Goal: Task Accomplishment & Management: Use online tool/utility

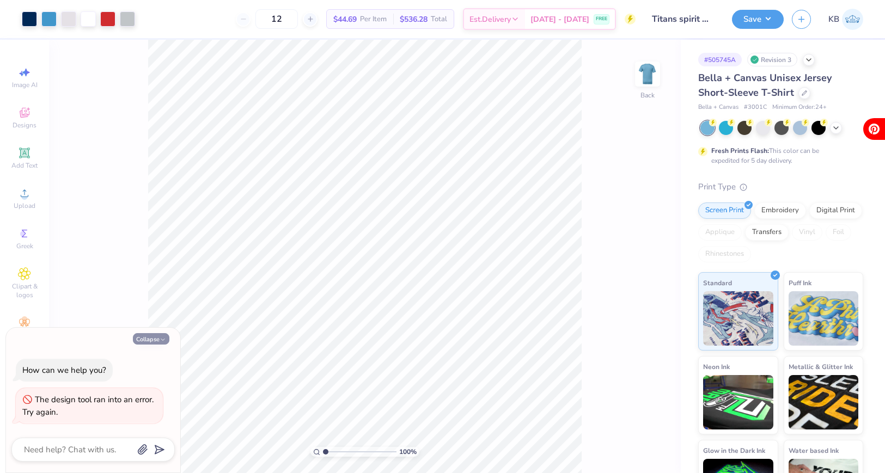
click at [158, 338] on button "Collapse" at bounding box center [151, 338] width 36 height 11
type textarea "x"
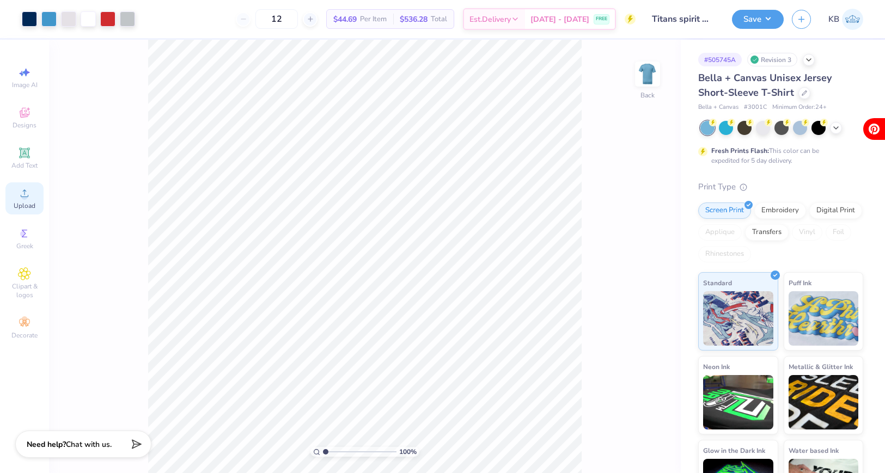
click at [24, 204] on span "Upload" at bounding box center [25, 206] width 22 height 9
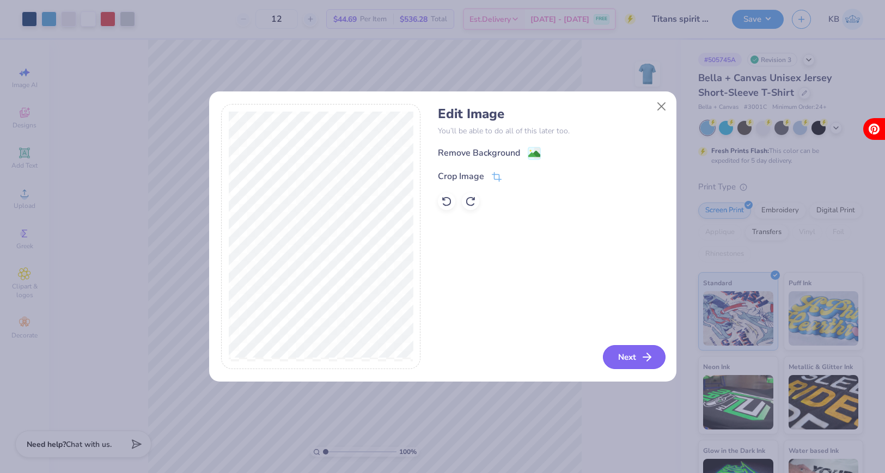
click at [632, 358] on button "Next" at bounding box center [634, 357] width 63 height 24
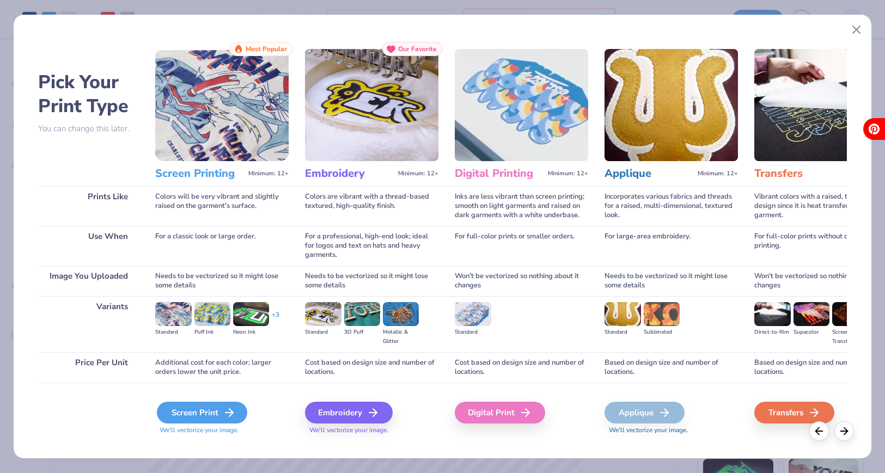
click at [220, 409] on div "Screen Print" at bounding box center [202, 413] width 90 height 22
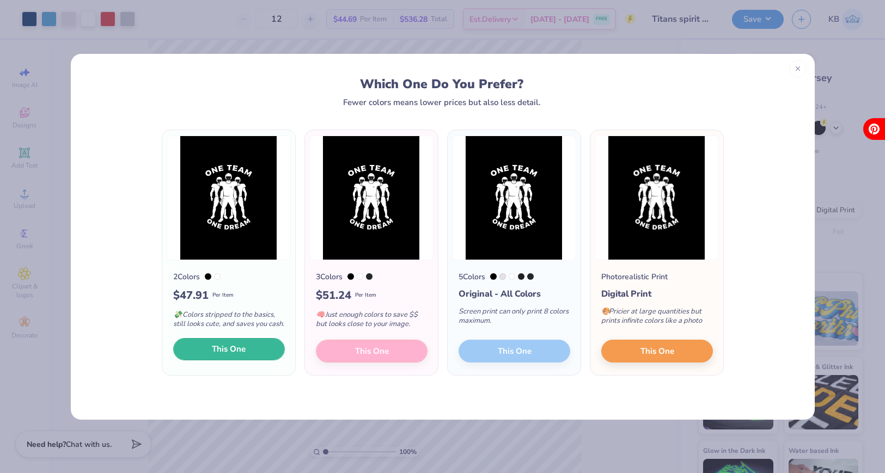
click at [228, 350] on span "This One" at bounding box center [229, 349] width 34 height 13
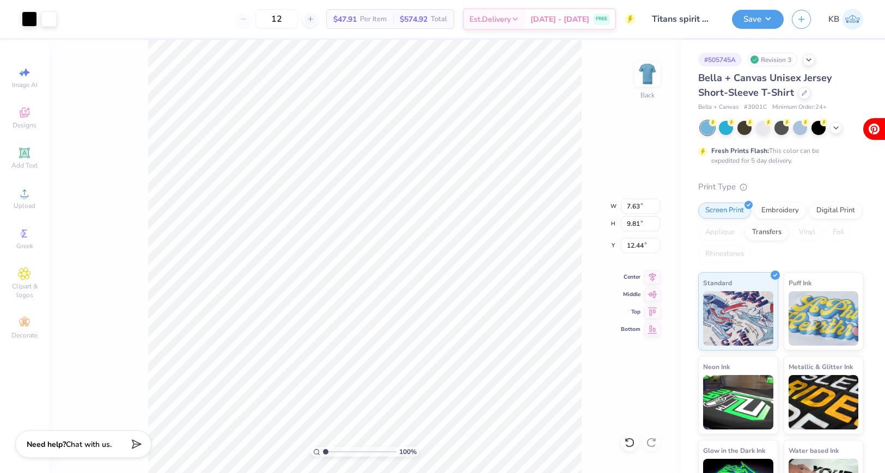
type input "7.63"
type input "9.81"
type input "13.00"
drag, startPoint x: 325, startPoint y: 452, endPoint x: 335, endPoint y: 453, distance: 9.9
type input "2.33"
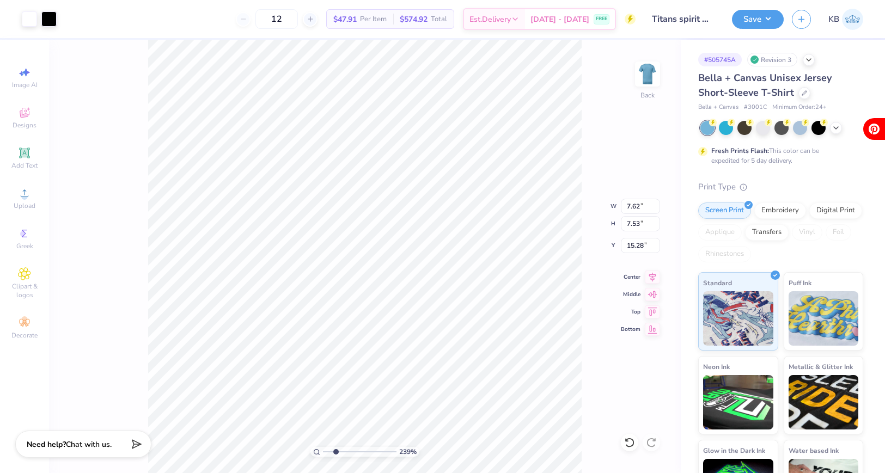
click at [335, 453] on input "range" at bounding box center [360, 452] width 74 height 10
type input "10.74"
type input "10.60"
type input "12.20"
drag, startPoint x: 337, startPoint y: 454, endPoint x: 362, endPoint y: 453, distance: 25.1
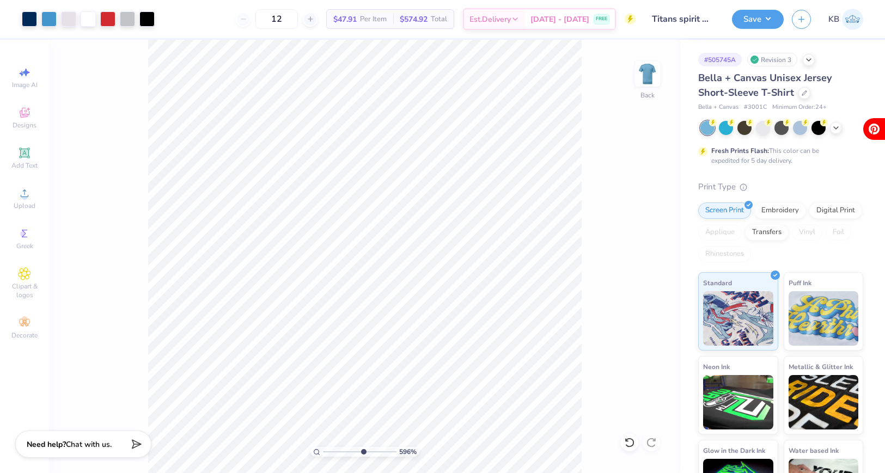
type input "6.03"
click at [362, 453] on input "range" at bounding box center [360, 452] width 74 height 10
type input "13.80"
type input "0.42"
type input "0.17"
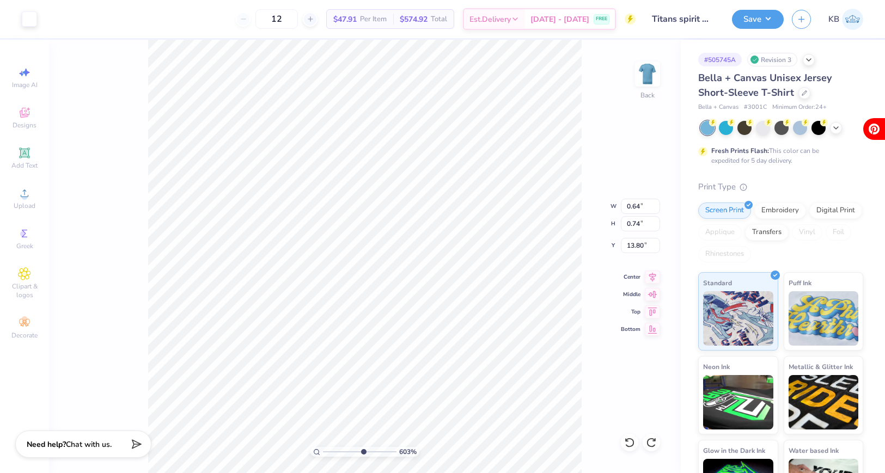
type input "13.49"
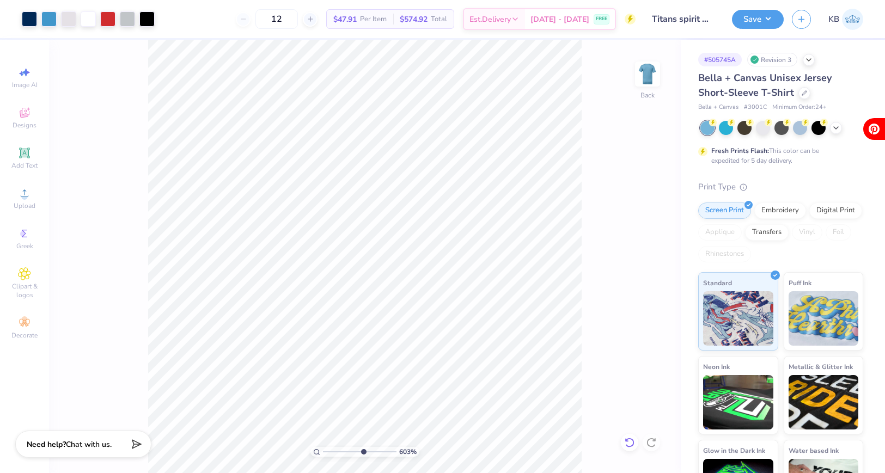
click at [625, 437] on icon at bounding box center [629, 442] width 11 height 11
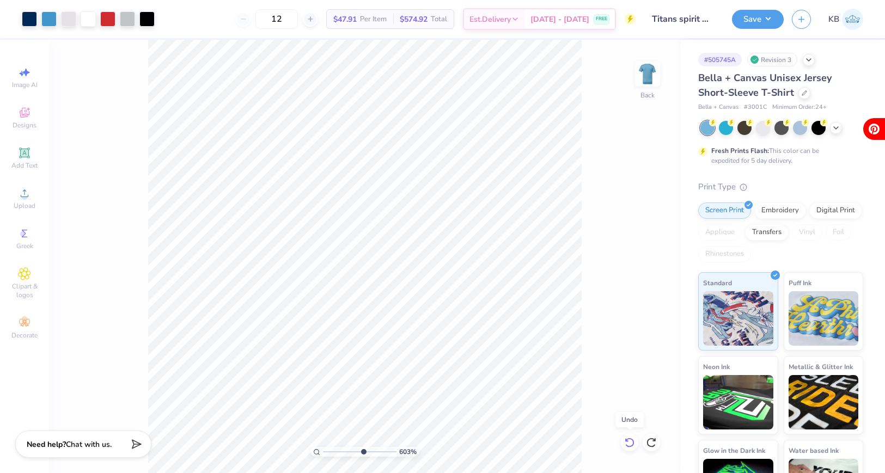
click at [625, 437] on icon at bounding box center [629, 442] width 11 height 11
drag, startPoint x: 361, startPoint y: 452, endPoint x: 314, endPoint y: 450, distance: 46.9
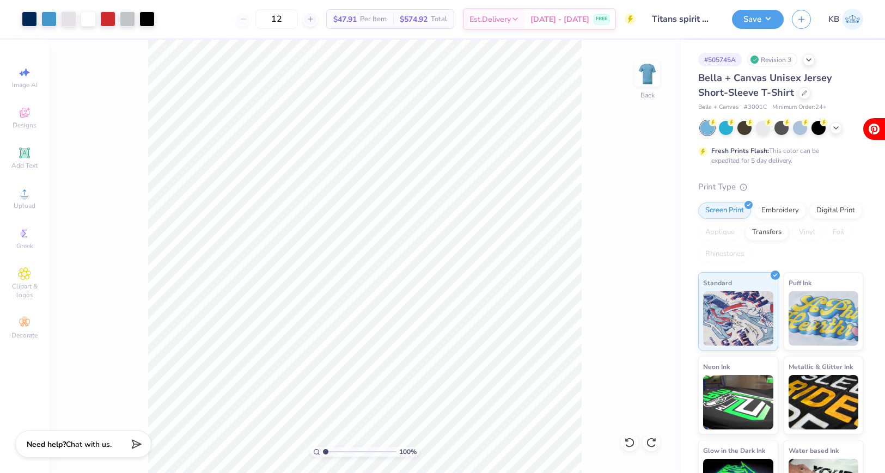
type input "1"
click at [323, 450] on input "range" at bounding box center [360, 452] width 74 height 10
click at [27, 203] on span "Upload" at bounding box center [25, 206] width 22 height 9
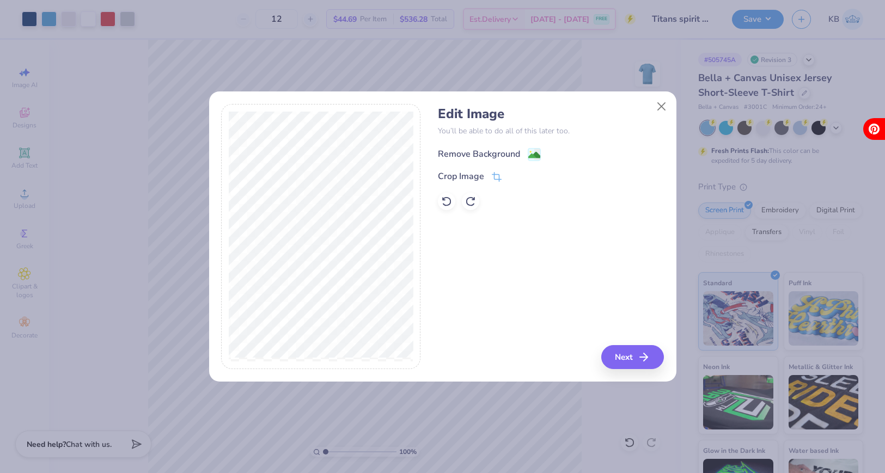
click at [504, 154] on div "Remove Background" at bounding box center [479, 154] width 82 height 13
click at [618, 360] on button "Next" at bounding box center [634, 357] width 63 height 24
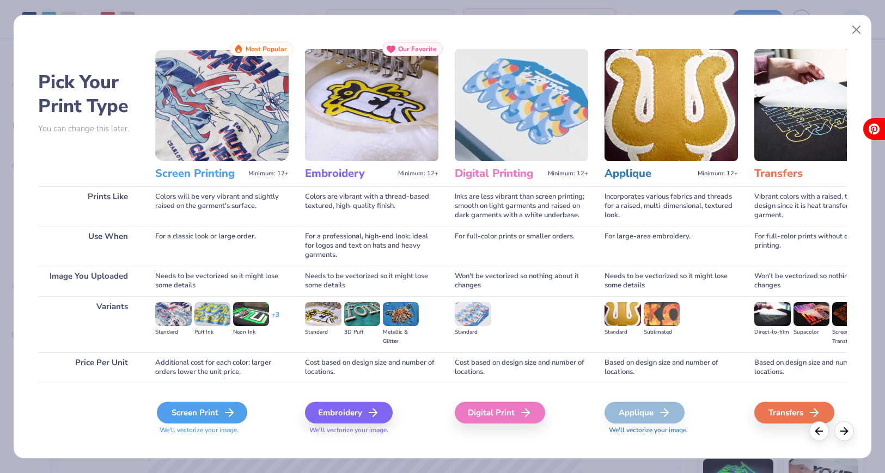
click at [187, 413] on div "Screen Print" at bounding box center [202, 413] width 90 height 22
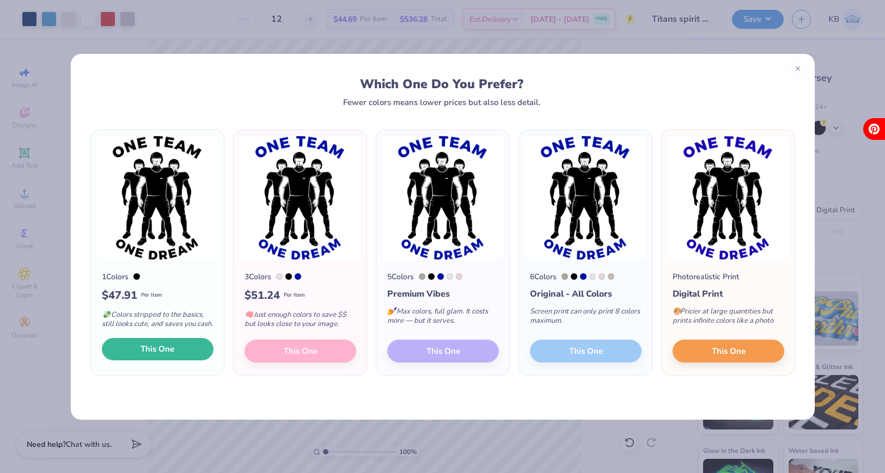
click at [161, 354] on span "This One" at bounding box center [158, 349] width 34 height 13
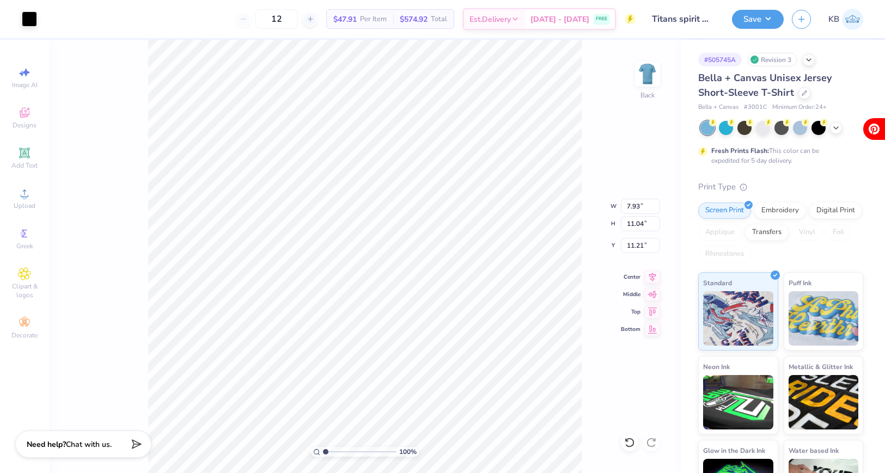
type input "7.93"
type input "11.04"
type input "11.21"
type input "6.67"
type input "9.29"
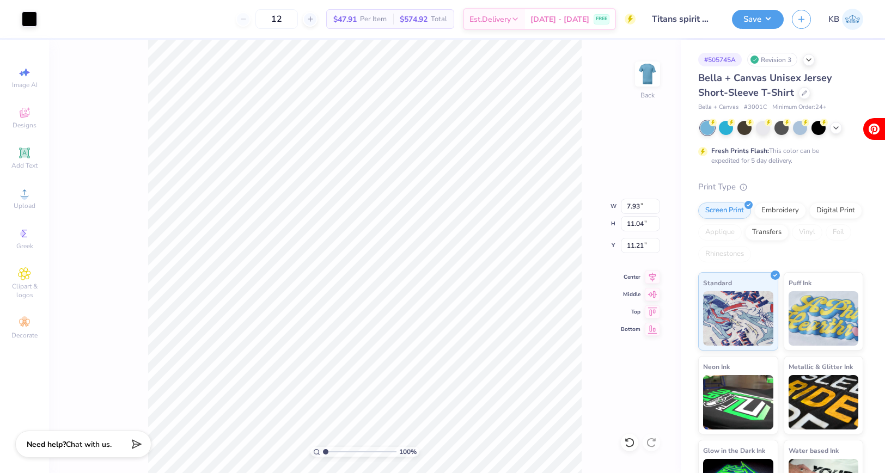
type input "12.96"
type input "12.94"
type input "6.11"
type input "8.51"
type input "13.72"
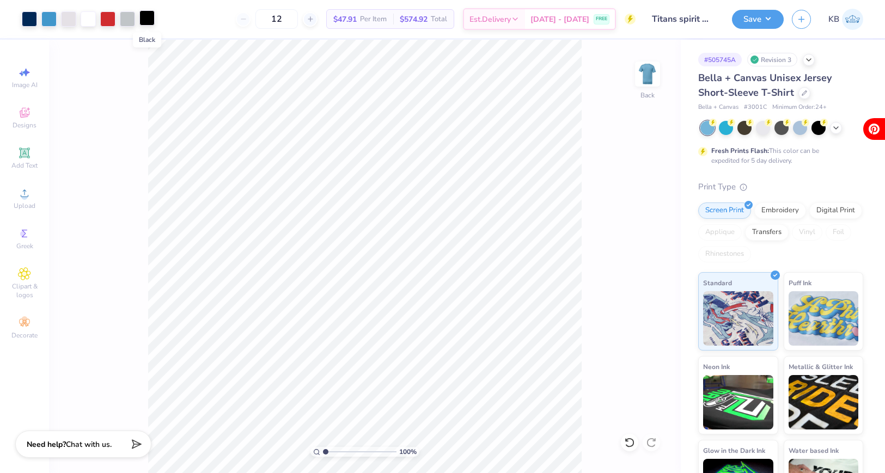
click at [151, 20] on div at bounding box center [146, 17] width 15 height 15
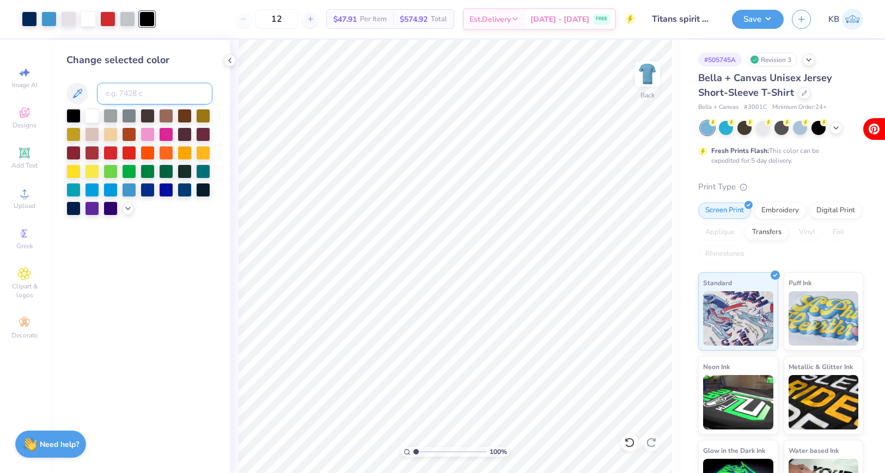
click at [119, 96] on input at bounding box center [154, 94] width 115 height 22
type input "295"
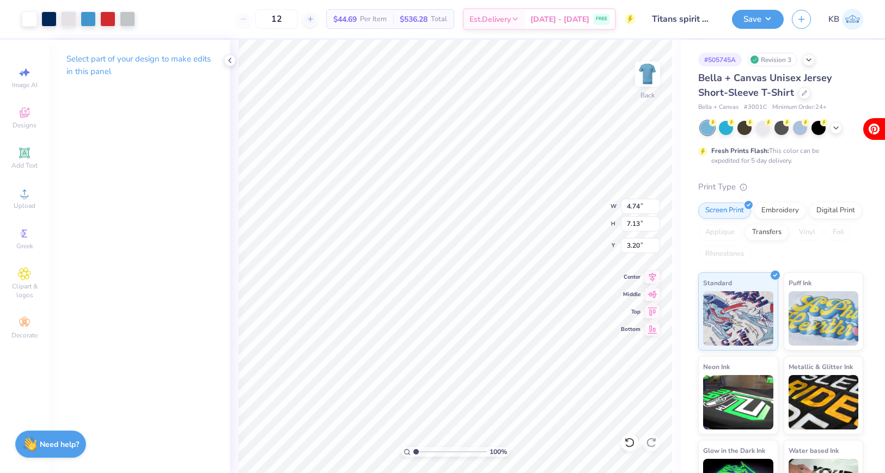
type input "7.05"
drag, startPoint x: 413, startPoint y: 452, endPoint x: 432, endPoint y: 452, distance: 19.1
type input "3.25"
click at [432, 452] on input "range" at bounding box center [450, 452] width 74 height 10
type input "9.00"
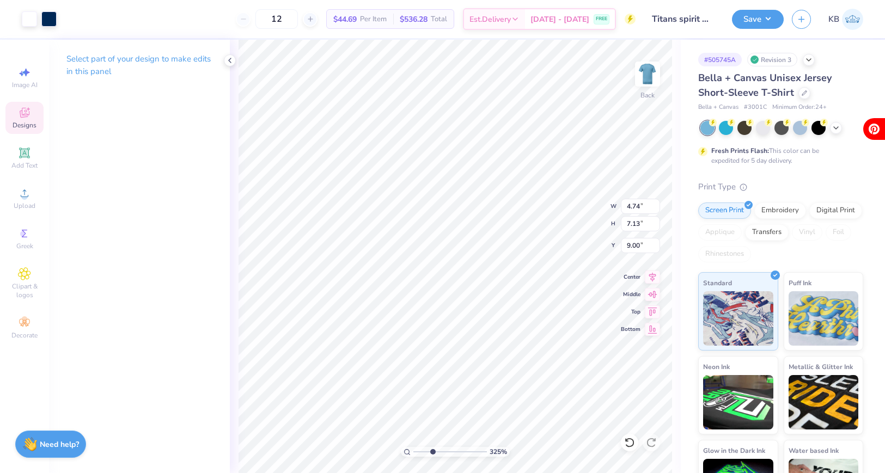
type input "4.74"
type input "7.13"
type input "7.05"
type input "4.38"
type input "0.62"
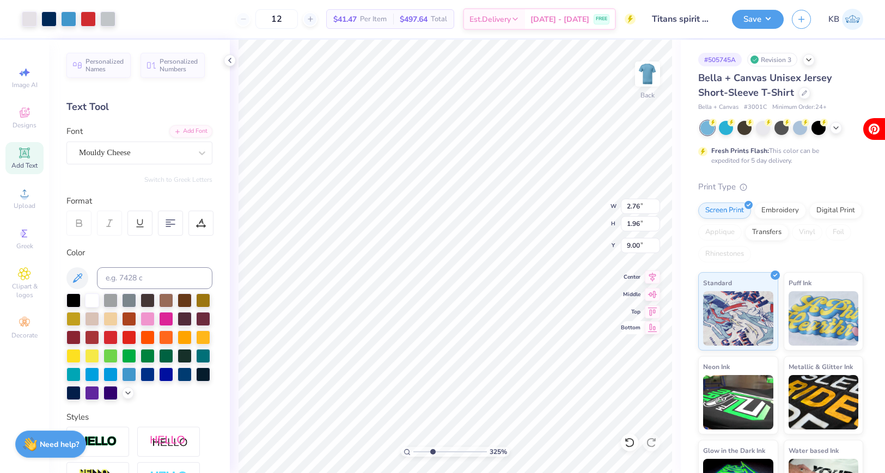
type input "1.46"
type input "1.04"
type input "16.33"
type input "1.11"
type input "0.79"
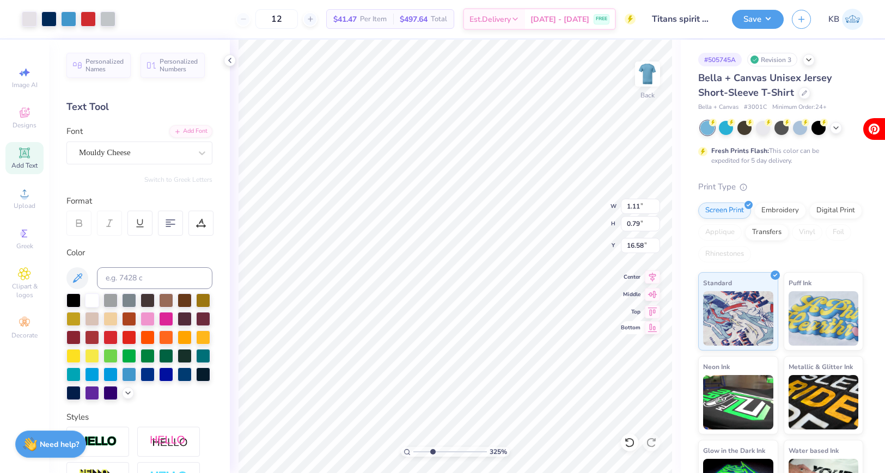
type input "16.39"
drag, startPoint x: 432, startPoint y: 453, endPoint x: 410, endPoint y: 451, distance: 21.9
click at [413, 451] on input "range" at bounding box center [450, 452] width 74 height 10
drag, startPoint x: 417, startPoint y: 452, endPoint x: 440, endPoint y: 453, distance: 22.9
type input "4.31"
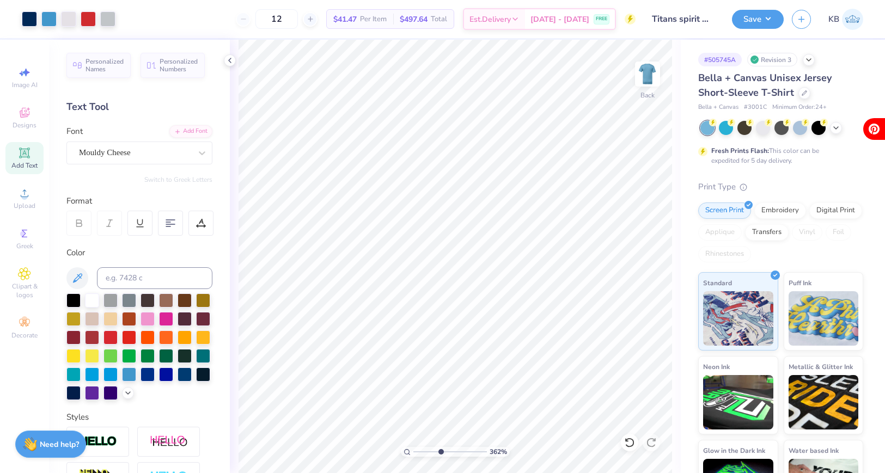
click at [440, 453] on input "range" at bounding box center [450, 452] width 74 height 10
type input "2.45"
drag, startPoint x: 438, startPoint y: 452, endPoint x: 397, endPoint y: 450, distance: 42.0
type input "1"
click at [413, 450] on input "range" at bounding box center [450, 452] width 74 height 10
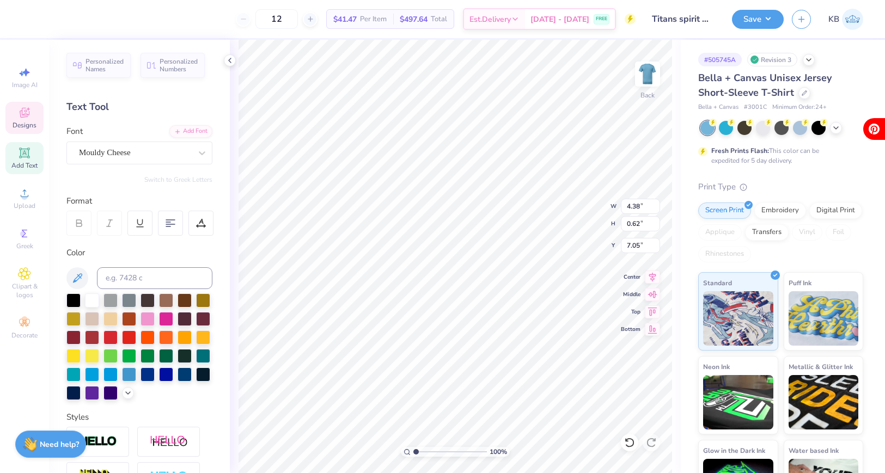
type input "10.40"
type input "3.00"
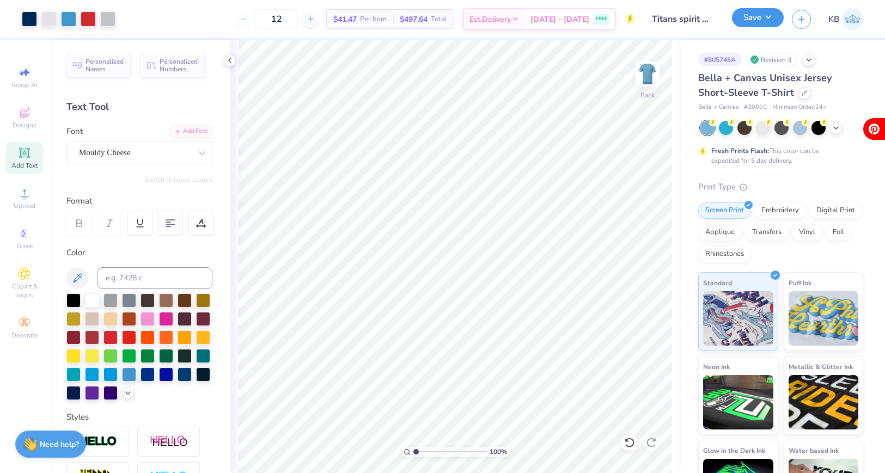
click at [742, 23] on button "Save" at bounding box center [758, 17] width 52 height 19
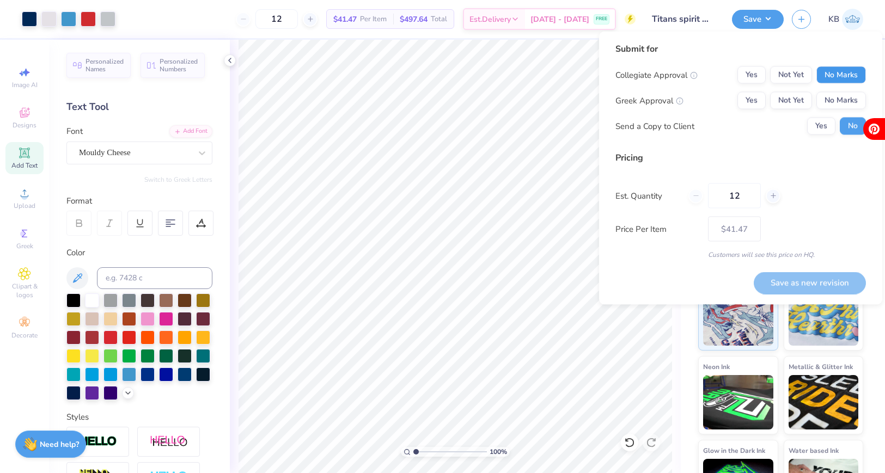
click at [827, 71] on button "No Marks" at bounding box center [841, 74] width 50 height 17
click at [836, 100] on button "No Marks" at bounding box center [841, 100] width 50 height 17
click at [824, 123] on button "Yes" at bounding box center [821, 126] width 28 height 17
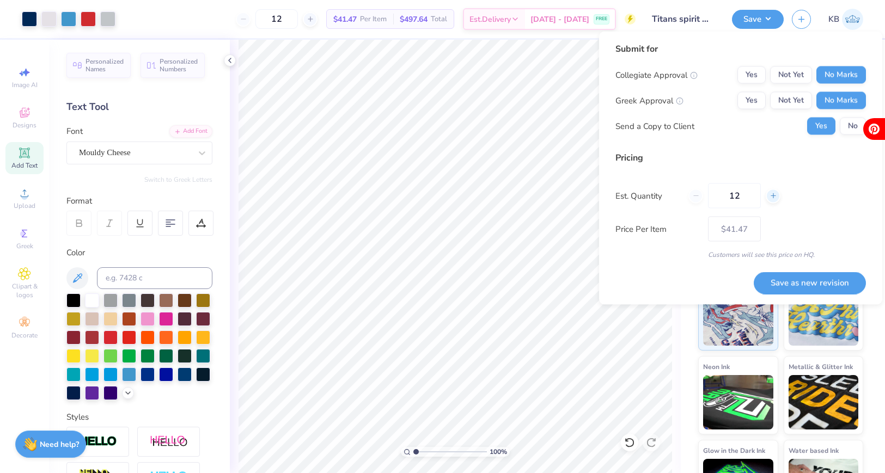
click at [771, 196] on icon at bounding box center [774, 196] width 8 height 8
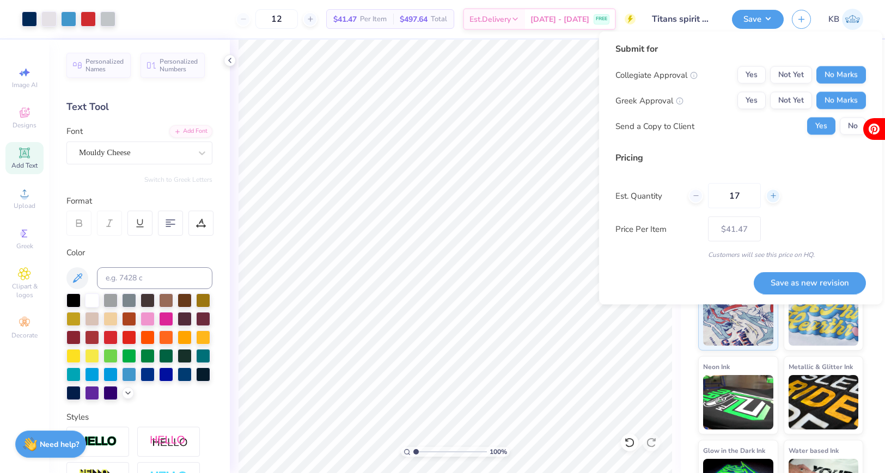
click at [771, 196] on icon at bounding box center [774, 196] width 8 height 8
type input "21"
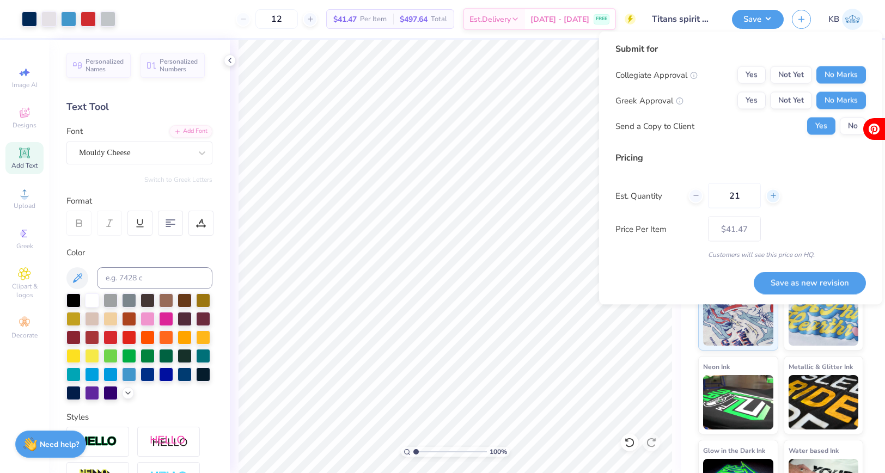
type input "21"
type input "– –"
click at [771, 196] on icon at bounding box center [774, 196] width 8 height 8
type input "23"
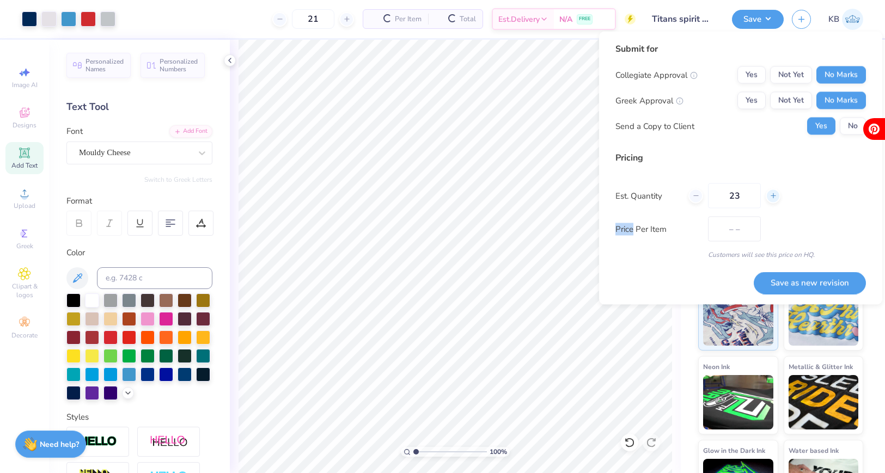
type input "$34.17"
click at [771, 196] on icon at bounding box center [774, 196] width 8 height 8
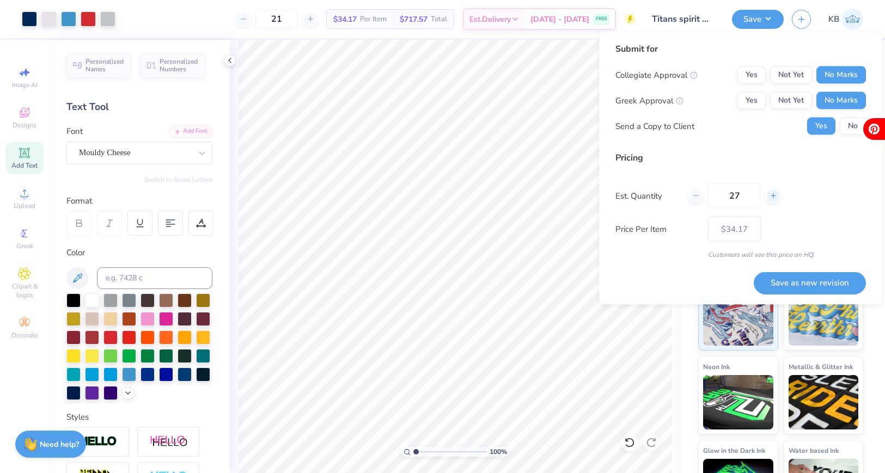
click at [771, 196] on icon at bounding box center [774, 196] width 8 height 8
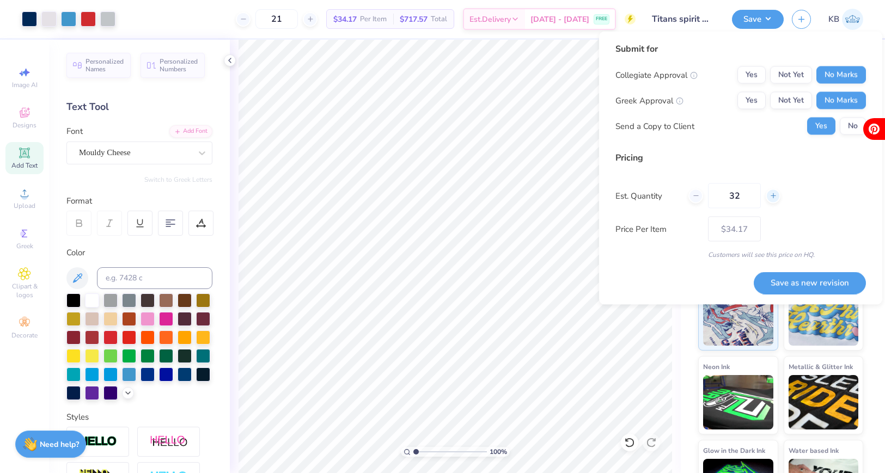
click at [771, 196] on icon at bounding box center [774, 196] width 8 height 8
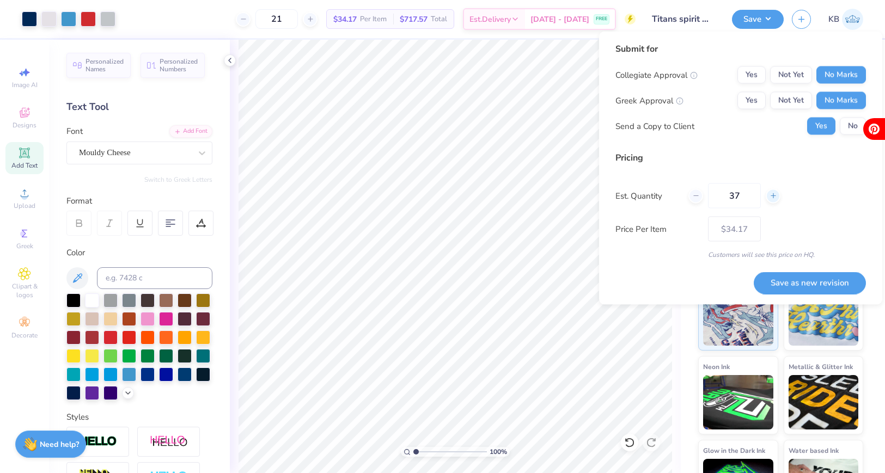
click at [771, 196] on icon at bounding box center [774, 196] width 8 height 8
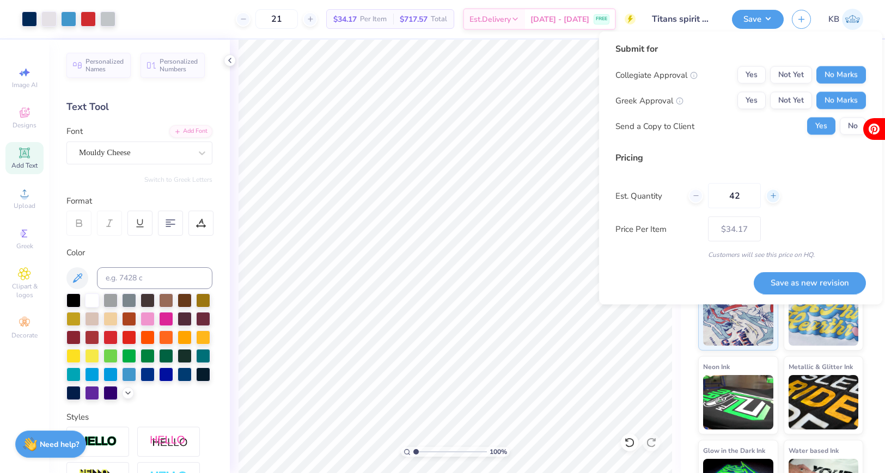
click at [771, 196] on icon at bounding box center [774, 196] width 8 height 8
type input "45"
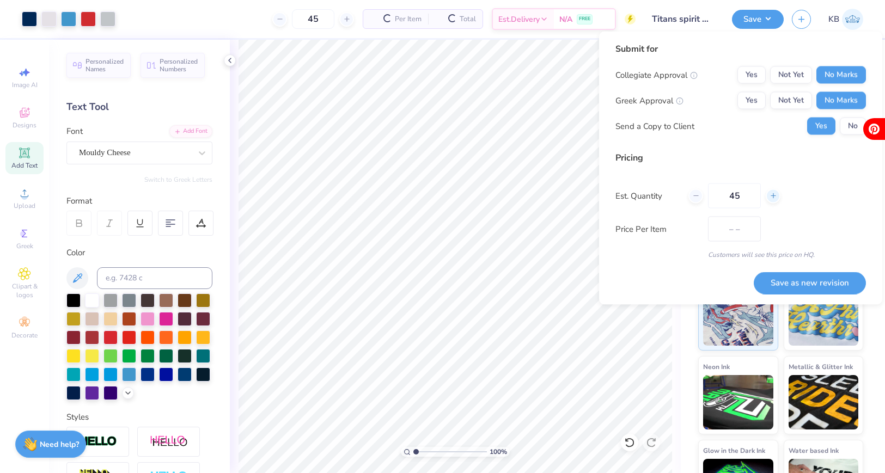
type input "$20.15"
click at [771, 197] on icon at bounding box center [774, 196] width 8 height 8
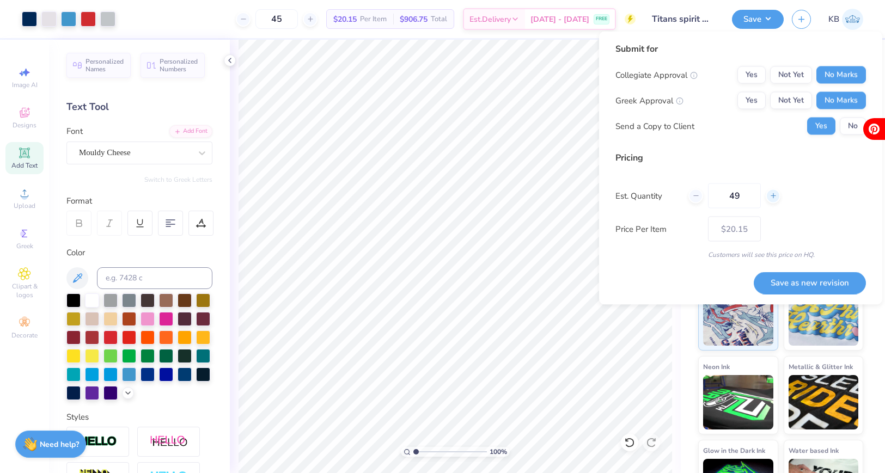
click at [771, 197] on icon at bounding box center [774, 196] width 8 height 8
type input "51"
type input "$18.10"
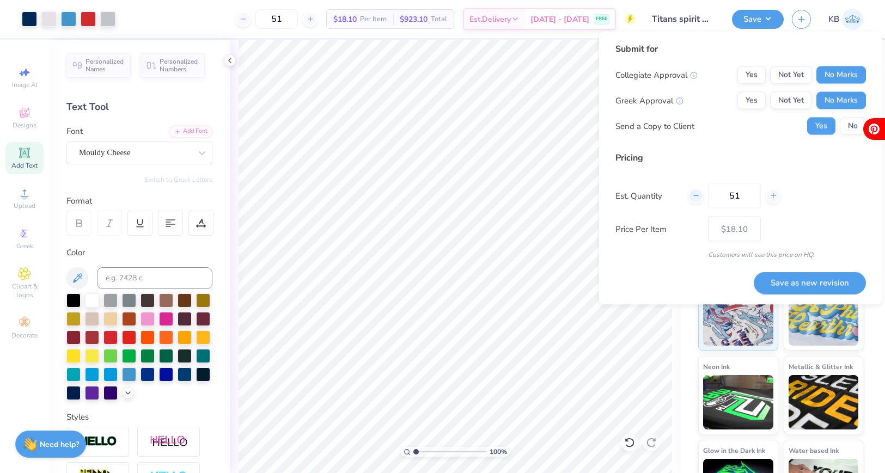
click at [693, 196] on icon at bounding box center [696, 196] width 8 height 8
type input "50"
click at [802, 287] on button "Save as new revision" at bounding box center [810, 283] width 112 height 22
type input "$18.16"
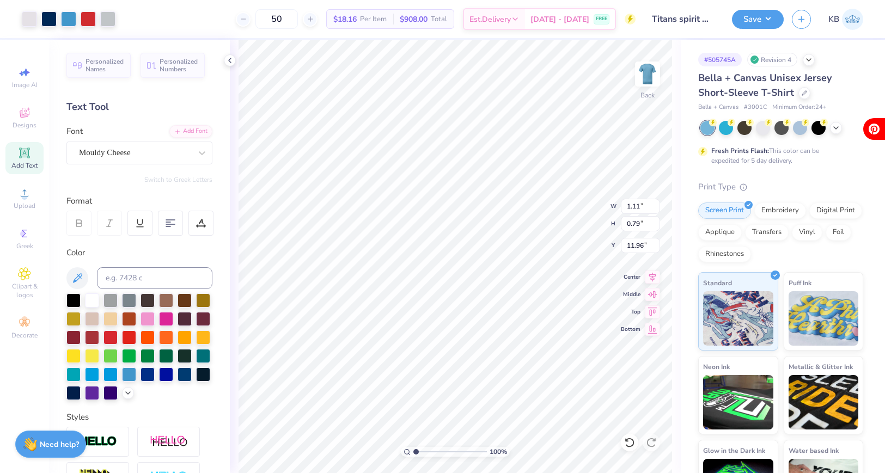
type input "11.96"
type input "3.68"
type input "2.61"
type input "11.95"
type input "3.26"
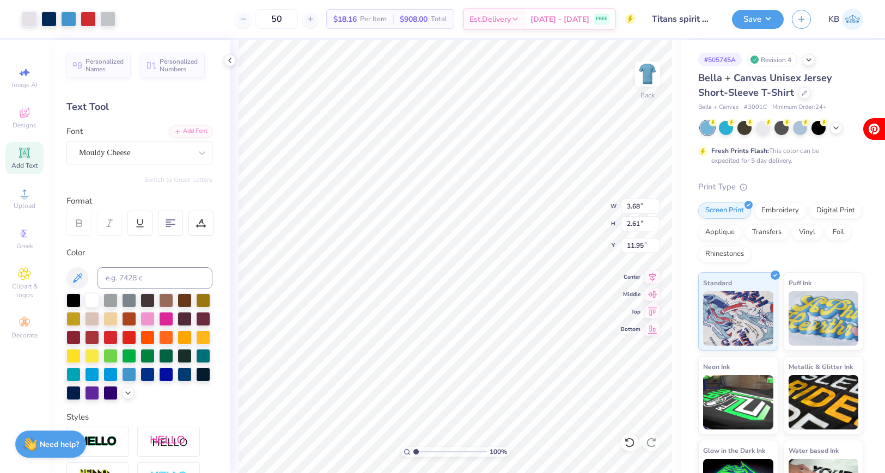
type input "2.31"
type input "16.97"
click at [653, 74] on img at bounding box center [648, 74] width 44 height 44
type input "7.78"
type input "10.82"
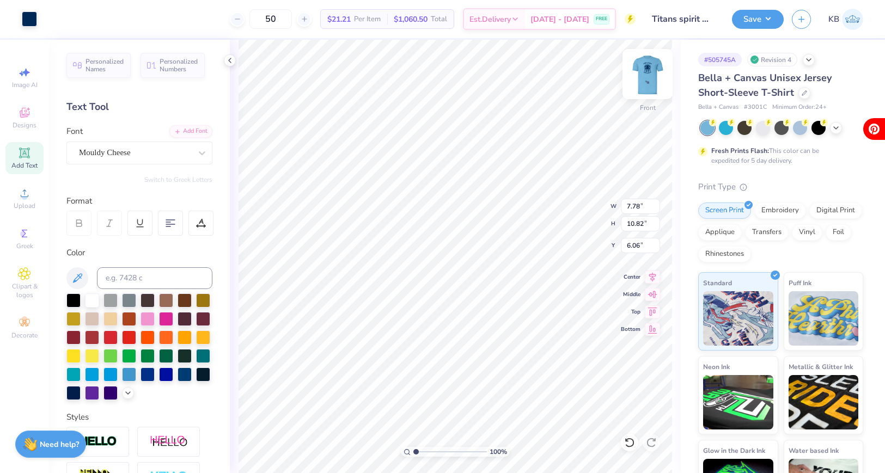
type input "9.01"
type input "12.53"
type input "4.39"
click at [649, 83] on img at bounding box center [648, 74] width 44 height 44
type input "5.16"
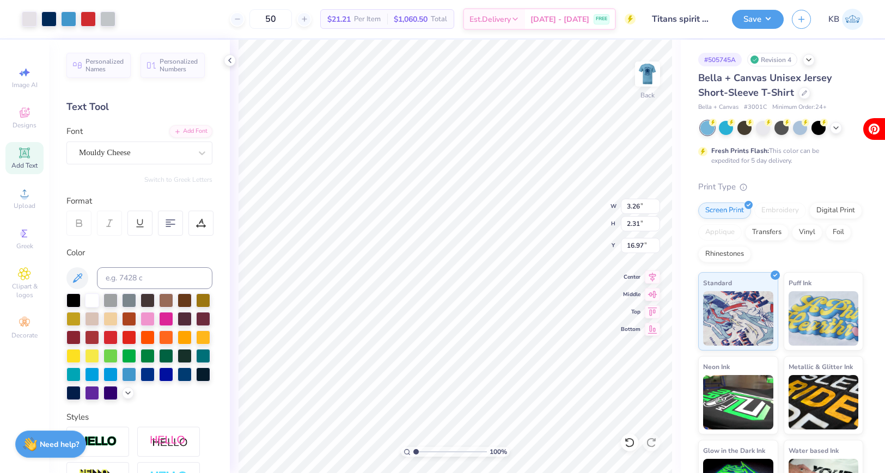
type input "3.66"
type input "3.34"
click at [748, 15] on button "Save" at bounding box center [758, 17] width 52 height 19
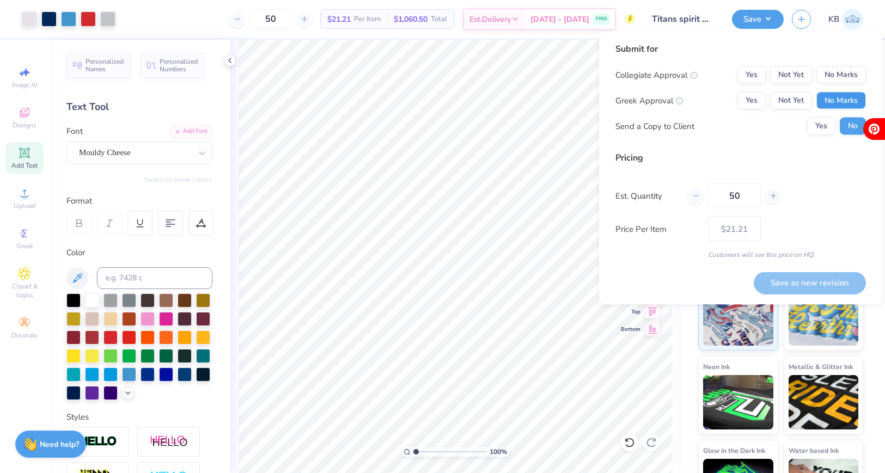
click at [856, 106] on button "No Marks" at bounding box center [841, 100] width 50 height 17
click at [838, 78] on button "No Marks" at bounding box center [841, 74] width 50 height 17
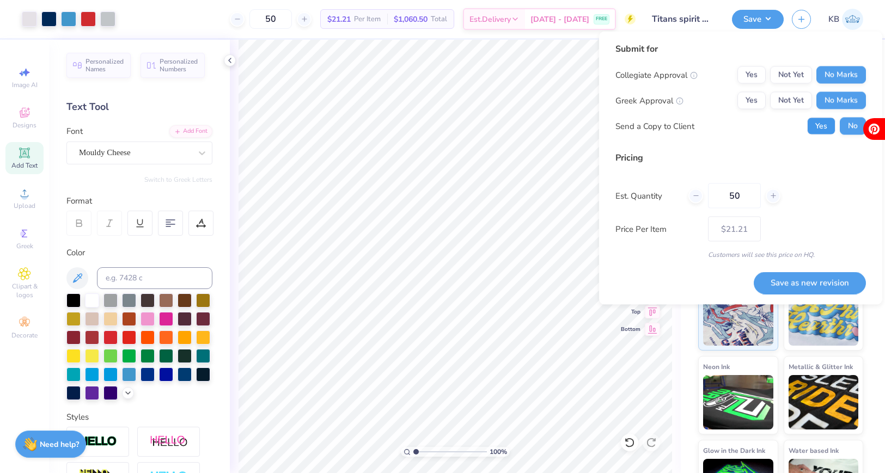
click at [823, 129] on button "Yes" at bounding box center [821, 126] width 28 height 17
click at [797, 276] on button "Save as new revision" at bounding box center [810, 283] width 112 height 22
type input "$21.21"
